Goal: Task Accomplishment & Management: Manage account settings

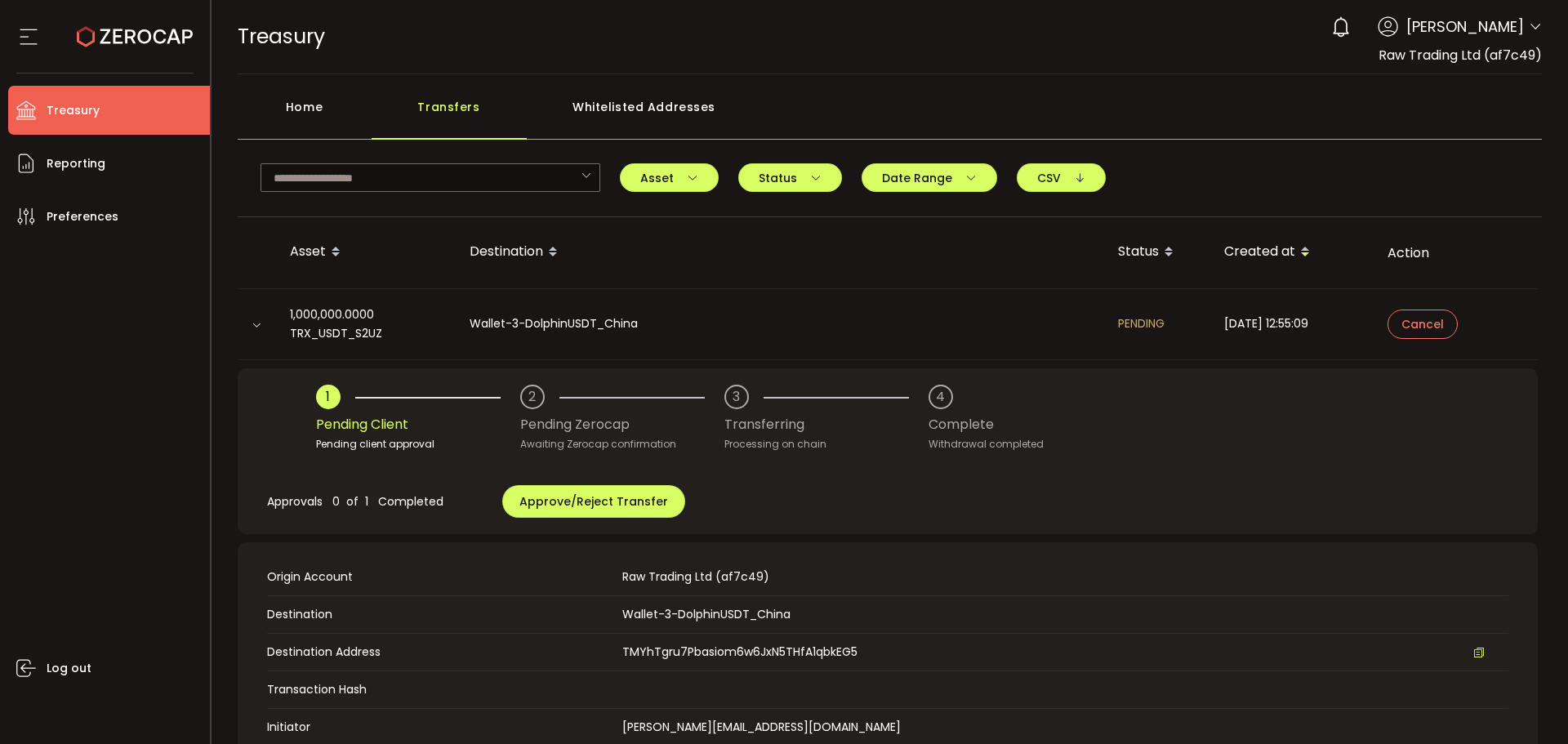
click at [1449, 39] on div "0 [PERSON_NAME] Account International Capital Markets Pty Ltd (ab7bf8) Raw Trad…" at bounding box center [1431, 27] width 219 height 36
click at [1529, 32] on icon at bounding box center [1536, 27] width 13 height 13
click at [1529, 20] on span at bounding box center [1536, 28] width 13 height 16
click at [1534, 29] on icon at bounding box center [1536, 27] width 13 height 13
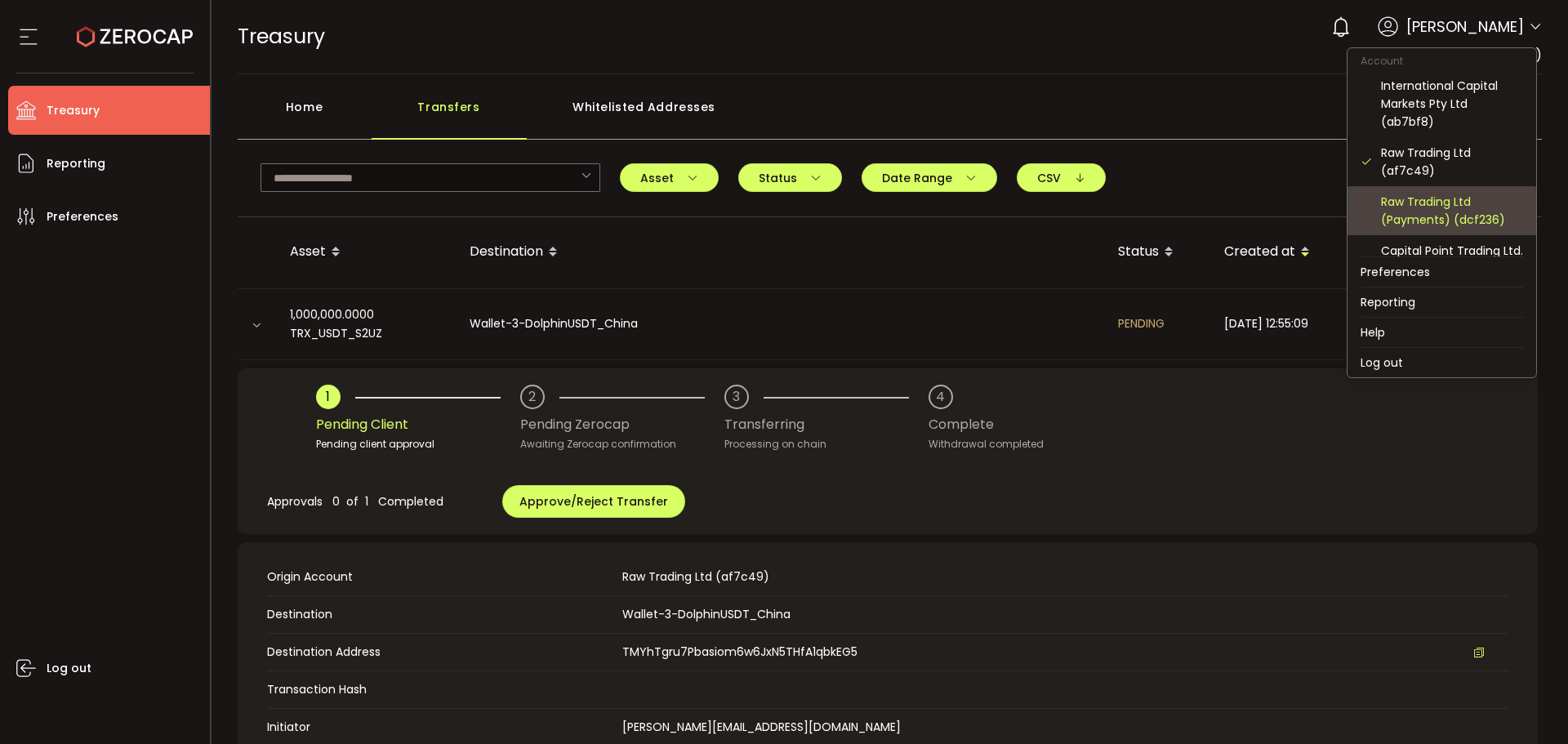
click at [1426, 209] on div "Raw Trading Ltd (Payments) (dcf236)" at bounding box center [1451, 211] width 142 height 36
